Goal: Task Accomplishment & Management: Use online tool/utility

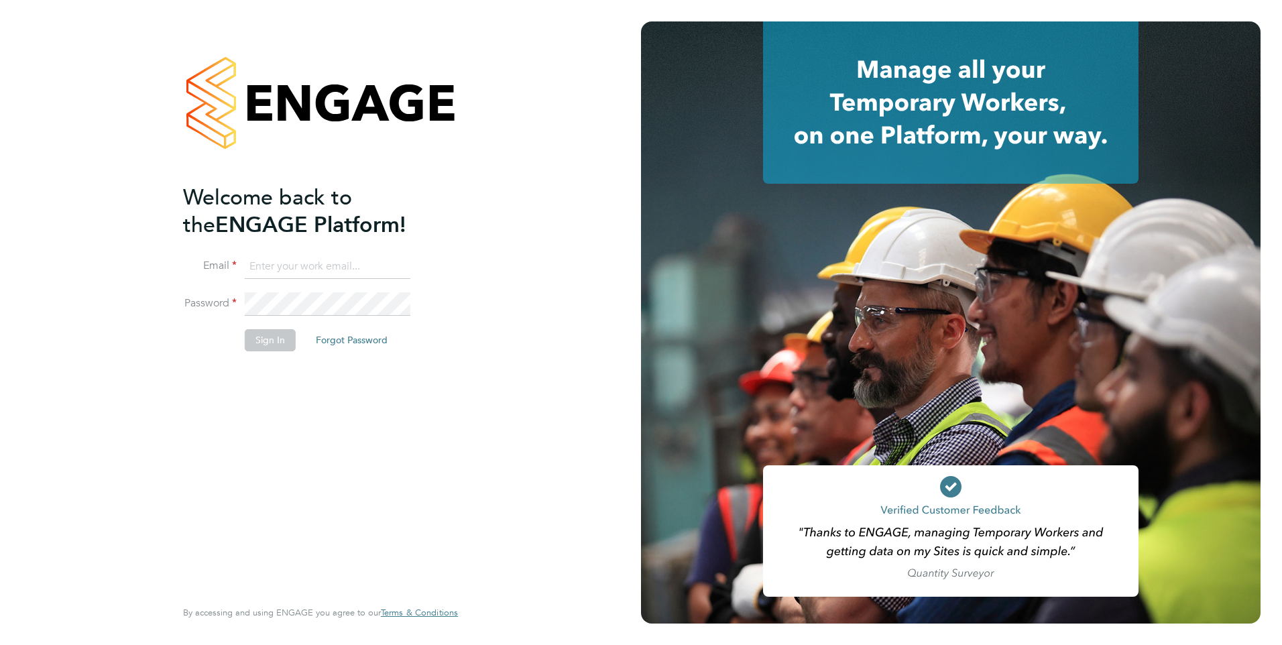
type input "[PERSON_NAME][EMAIL_ADDRESS][DOMAIN_NAME]"
click at [259, 339] on button "Sign In" at bounding box center [270, 339] width 51 height 21
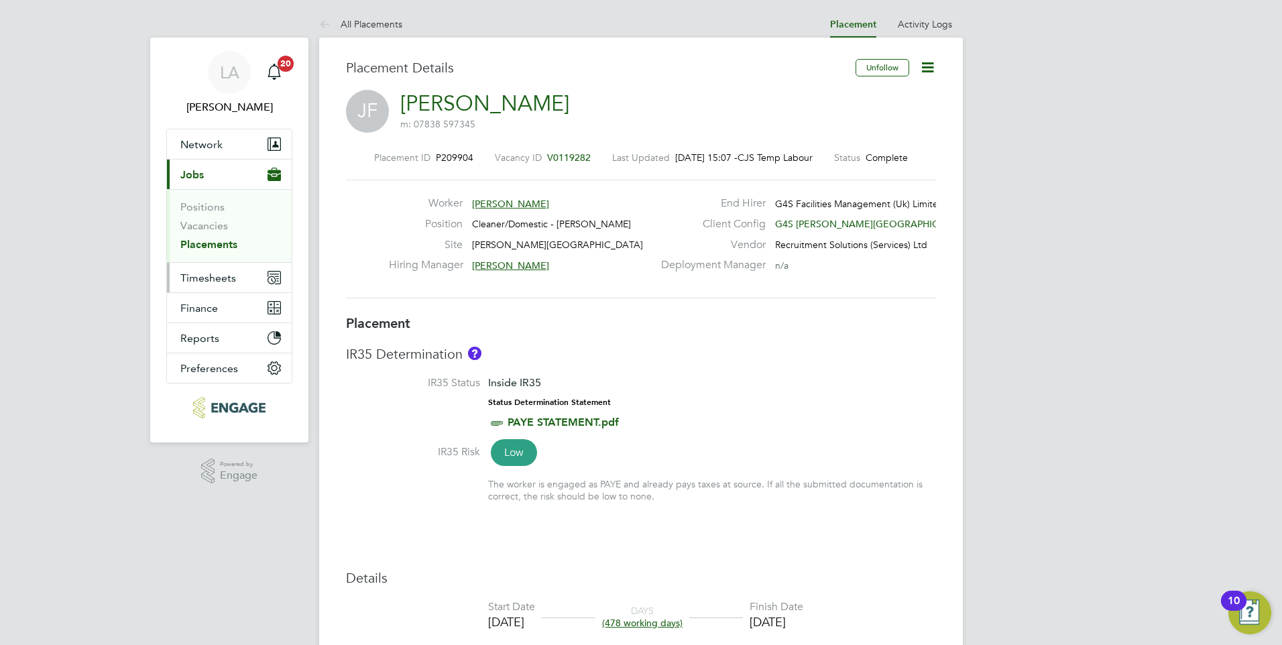
click at [213, 279] on span "Timesheets" at bounding box center [208, 278] width 56 height 13
click at [197, 275] on span "Timesheets" at bounding box center [208, 278] width 56 height 13
click at [215, 281] on span "Timesheets" at bounding box center [208, 278] width 56 height 13
click at [211, 280] on span "Timesheets" at bounding box center [208, 278] width 56 height 13
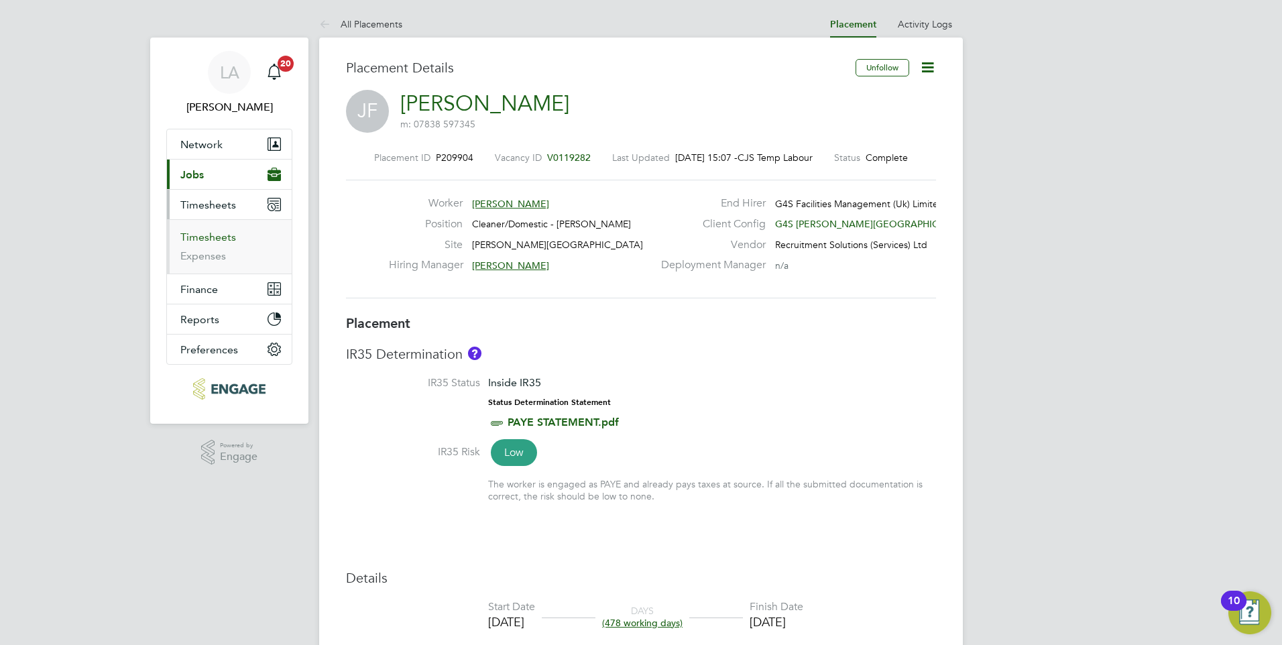
click at [221, 234] on link "Timesheets" at bounding box center [208, 237] width 56 height 13
